Goal: Book appointment/travel/reservation

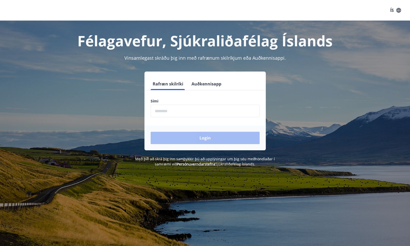
click at [190, 111] on input "phone" at bounding box center [205, 111] width 109 height 13
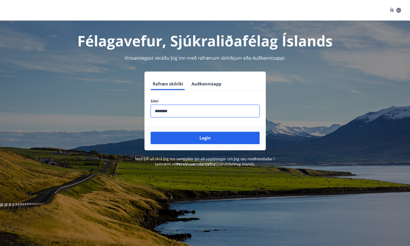
type input "********"
click at [151, 132] on button "Login" at bounding box center [205, 138] width 109 height 12
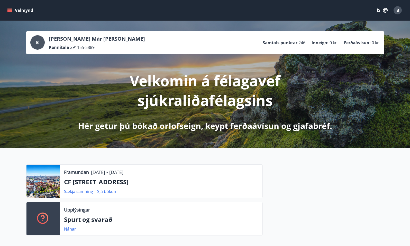
click at [11, 9] on icon "menu" at bounding box center [9, 9] width 5 height 1
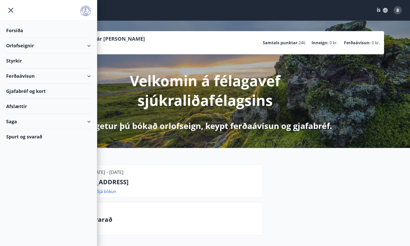
click at [21, 43] on div "Orlofseignir" at bounding box center [48, 45] width 85 height 15
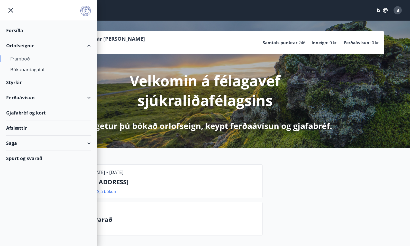
click at [19, 58] on div "Framboð" at bounding box center [48, 58] width 76 height 11
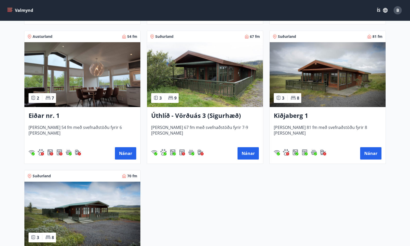
scroll to position [642, 0]
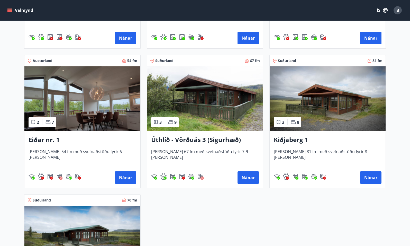
click at [89, 84] on img at bounding box center [82, 98] width 116 height 65
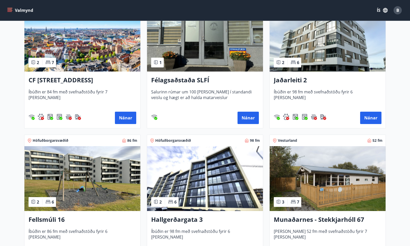
scroll to position [268, 0]
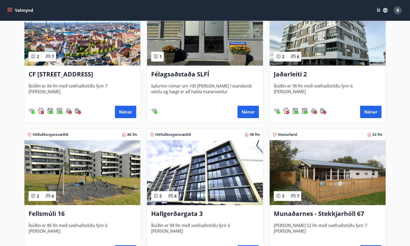
click at [82, 57] on img at bounding box center [82, 33] width 116 height 65
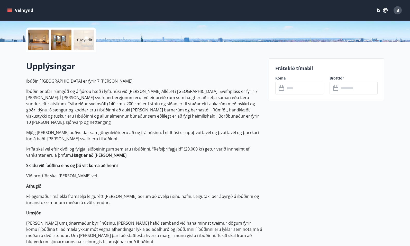
scroll to position [114, 0]
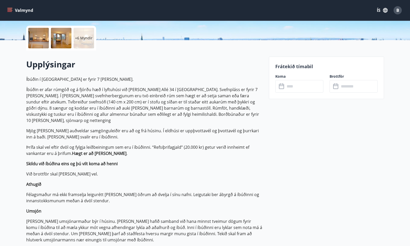
click at [281, 86] on icon at bounding box center [282, 86] width 6 height 6
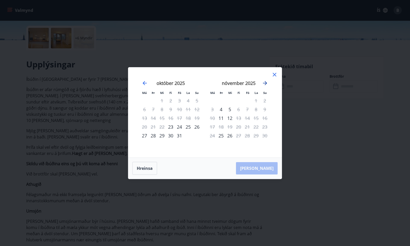
click at [265, 81] on icon "Move forward to switch to the next month." at bounding box center [265, 83] width 6 height 6
click at [273, 75] on icon at bounding box center [275, 75] width 4 height 4
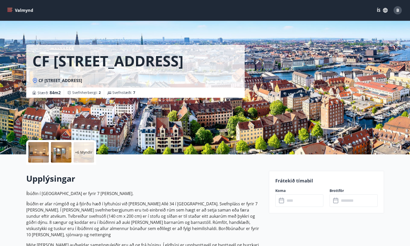
scroll to position [14, 0]
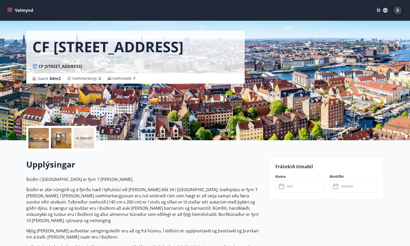
click at [396, 7] on span "B" at bounding box center [397, 10] width 3 height 6
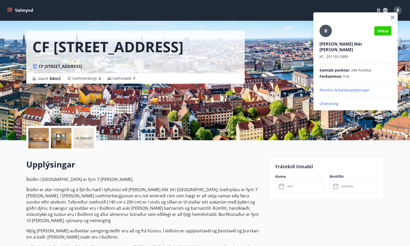
click at [289, 29] on div at bounding box center [205, 123] width 410 height 246
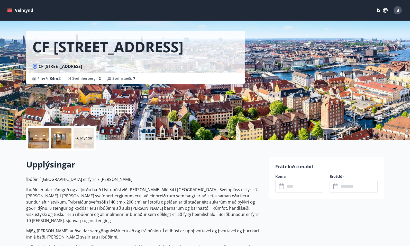
click at [8, 8] on icon "menu" at bounding box center [9, 10] width 5 height 5
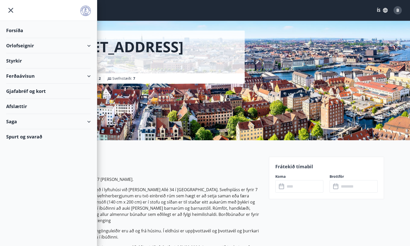
click at [13, 42] on div "Orlofseignir" at bounding box center [48, 45] width 85 height 15
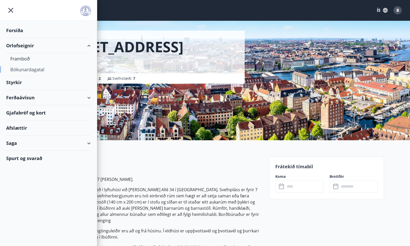
click at [18, 69] on div "Bókunardagatal" at bounding box center [48, 69] width 76 height 11
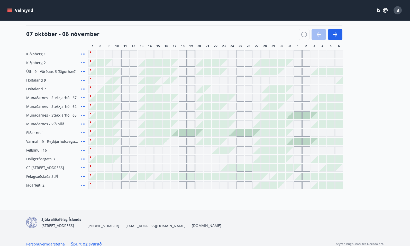
scroll to position [62, 0]
click at [396, 7] on span "B" at bounding box center [397, 10] width 3 height 6
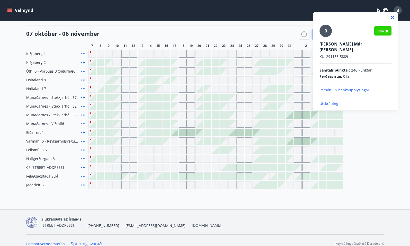
click at [334, 101] on p "Útskráning" at bounding box center [355, 103] width 72 height 5
